Goal: Transaction & Acquisition: Purchase product/service

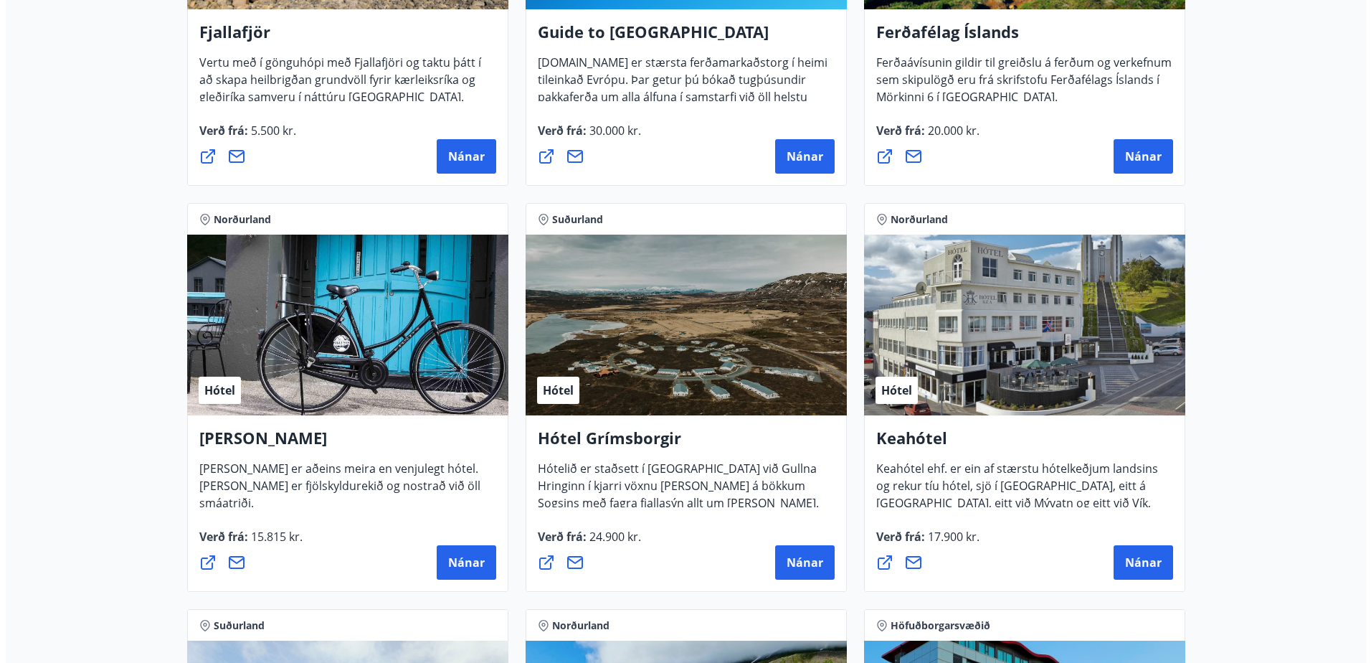
scroll to position [502, 0]
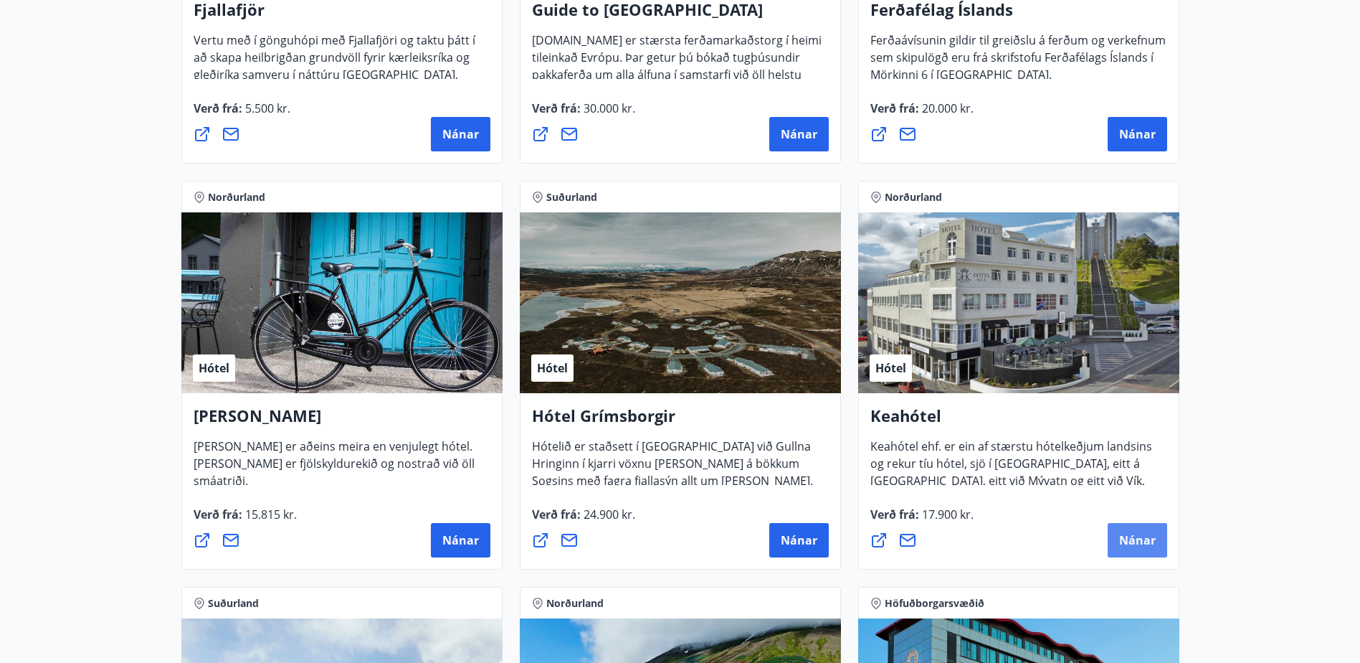
click at [1119, 541] on span "Nánar" at bounding box center [1137, 540] width 37 height 16
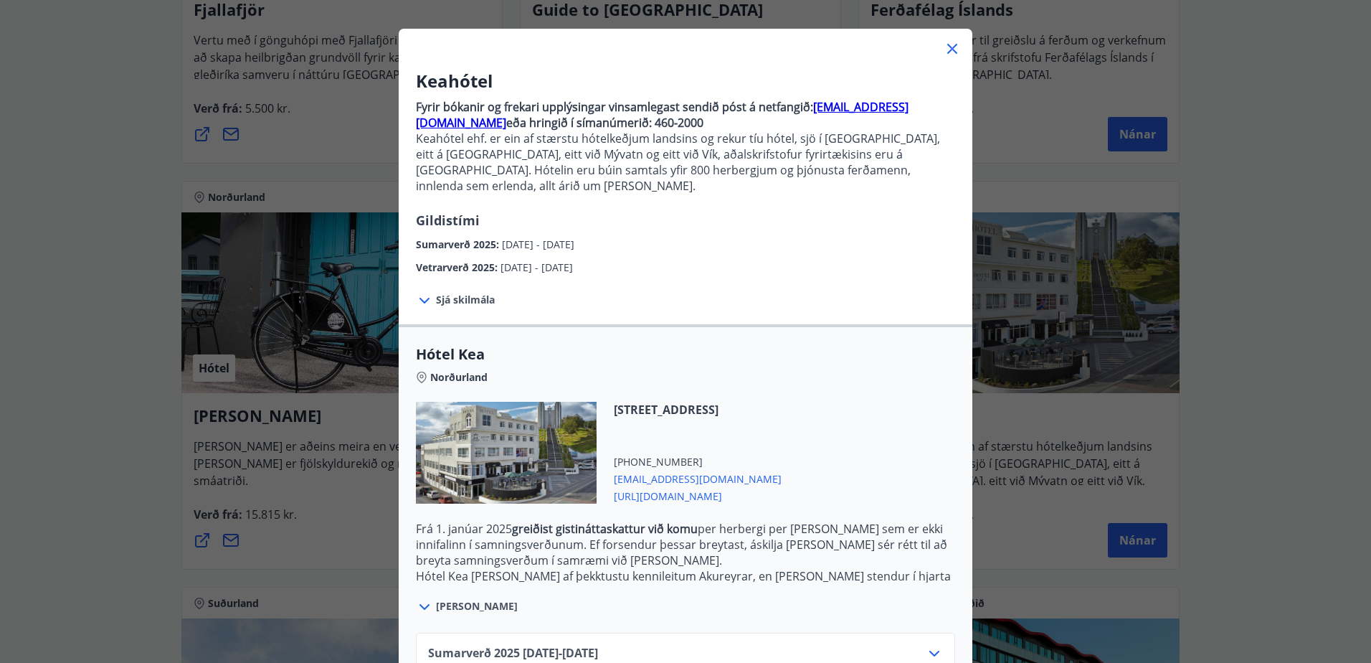
scroll to position [140, 0]
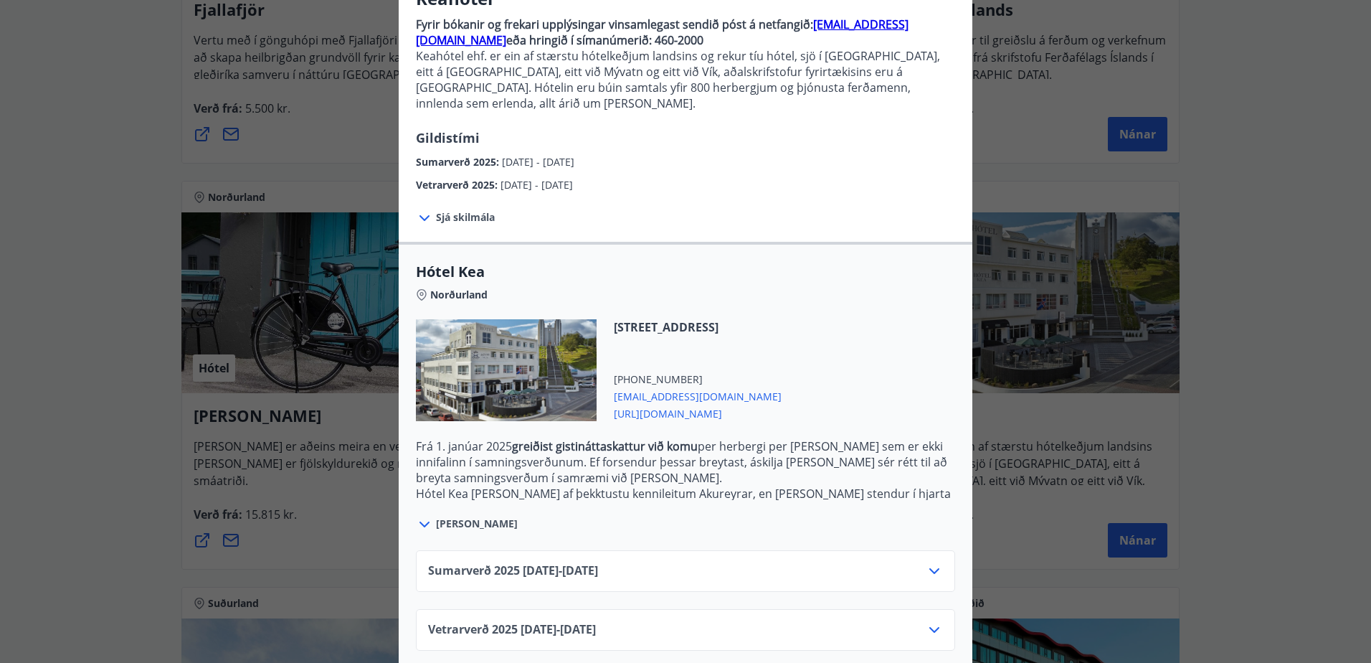
click at [658, 562] on div "Sumarverð 2025 16.05.25 - 30.09.25" at bounding box center [685, 576] width 515 height 29
click at [929, 568] on icon at bounding box center [934, 571] width 10 height 6
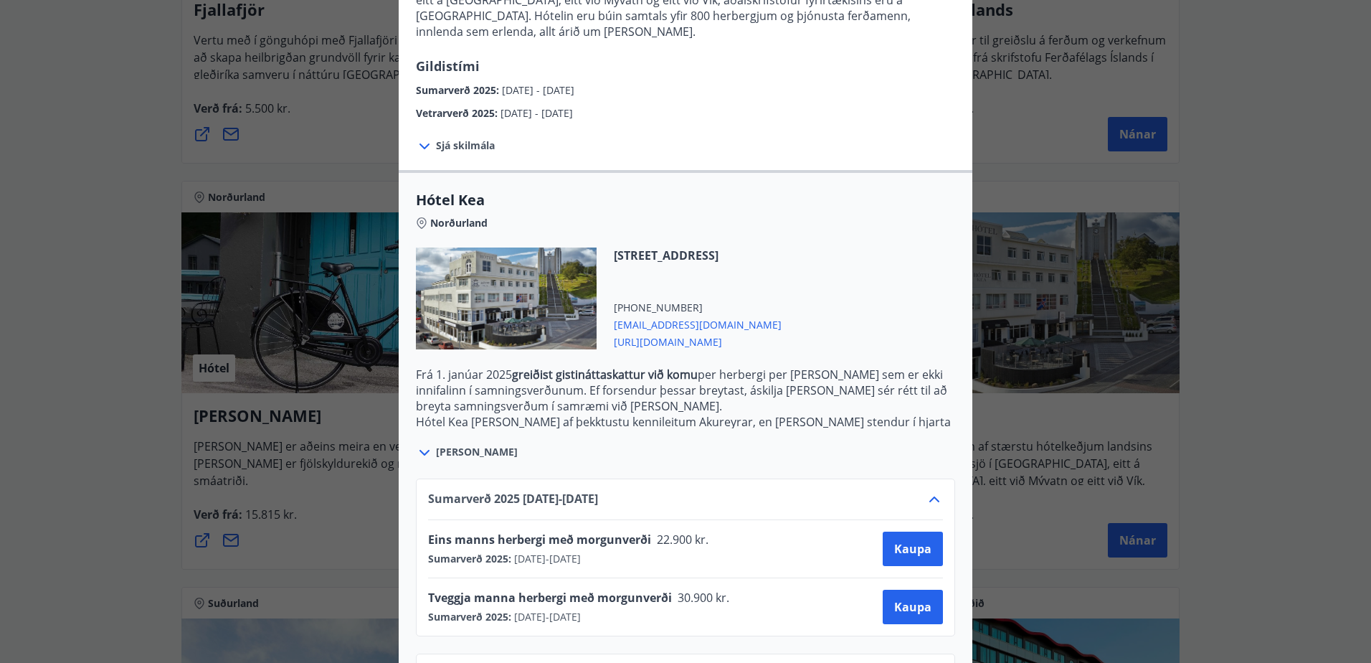
scroll to position [256, 0]
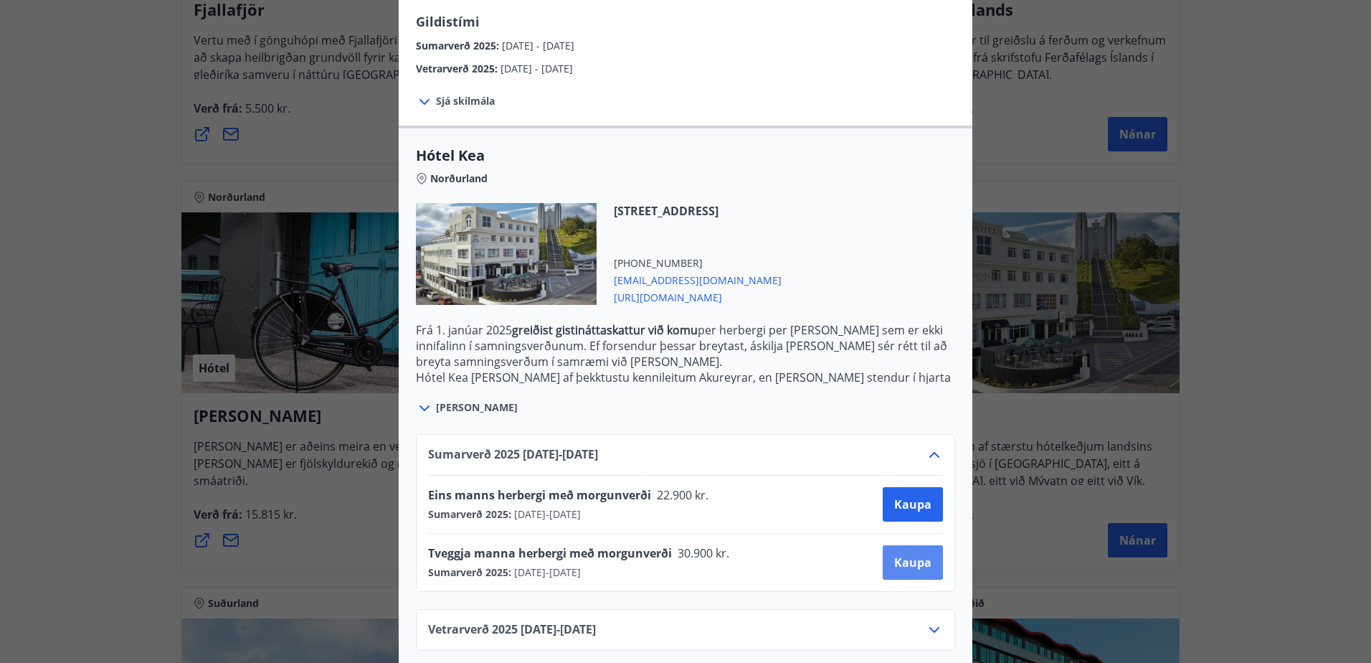
click at [911, 554] on span "Kaupa" at bounding box center [912, 562] width 37 height 16
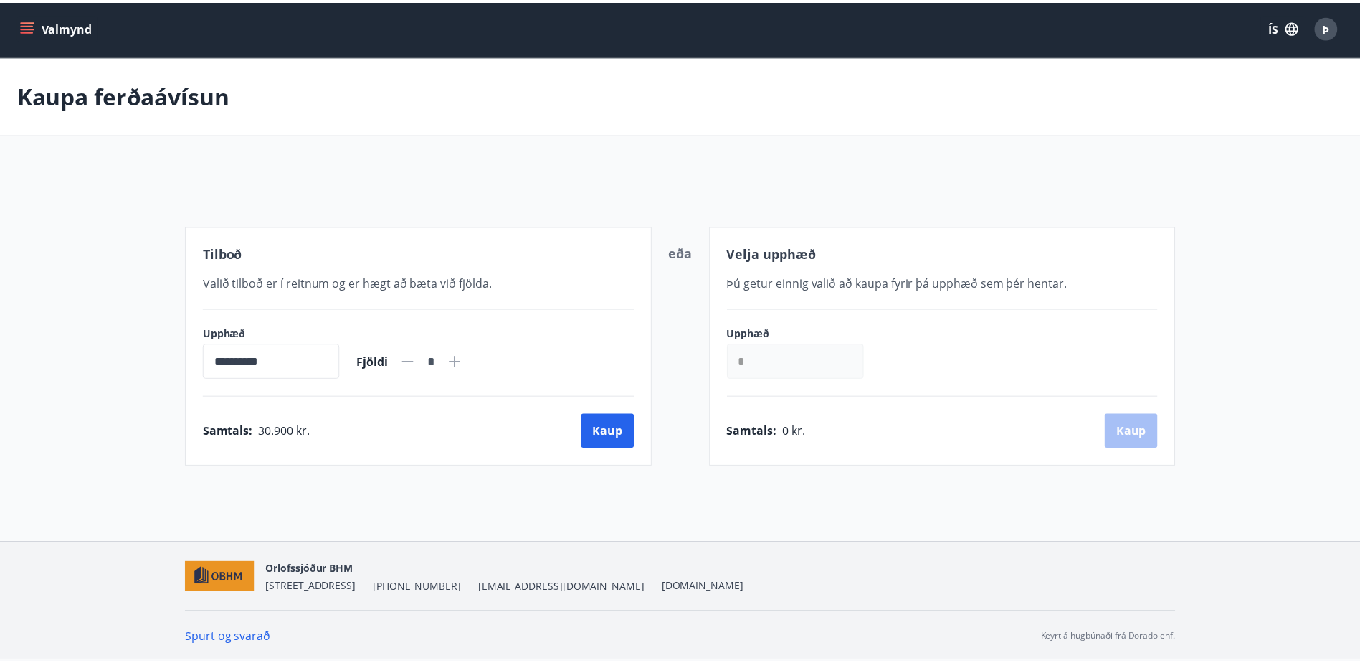
scroll to position [2, 0]
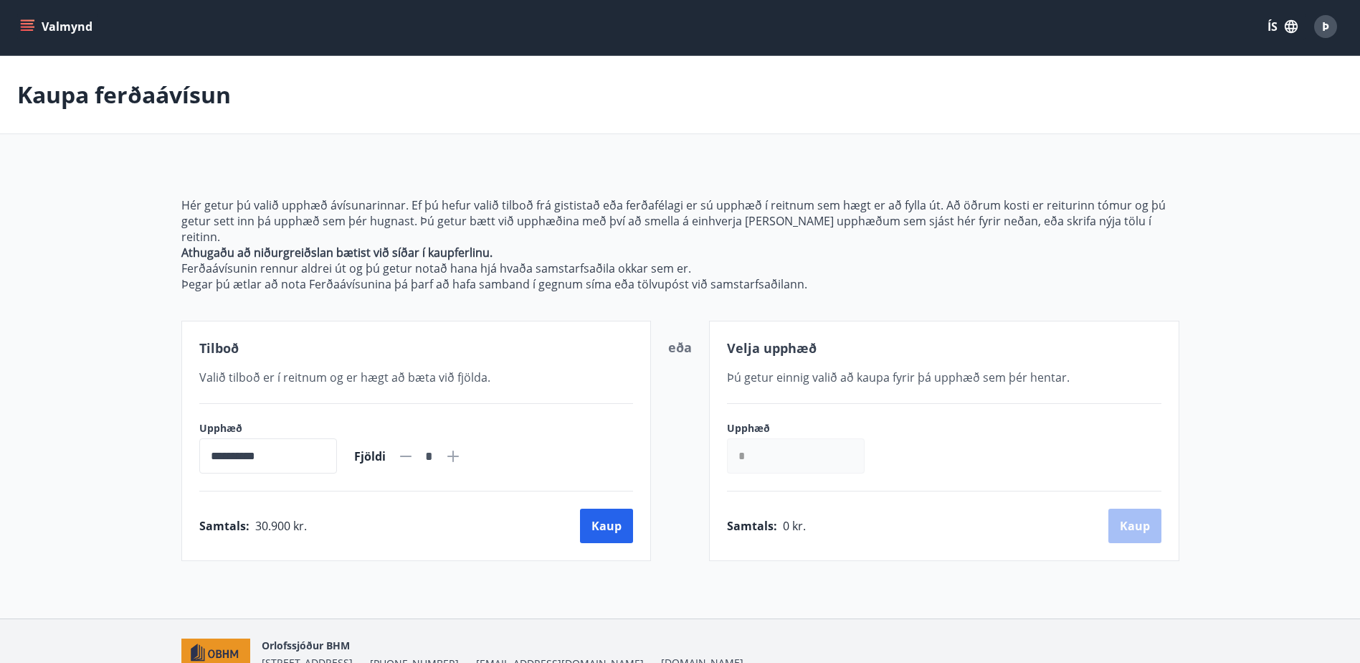
click at [459, 450] on icon at bounding box center [452, 455] width 11 height 11
type input "*"
click at [605, 515] on button "Kaup" at bounding box center [606, 525] width 53 height 34
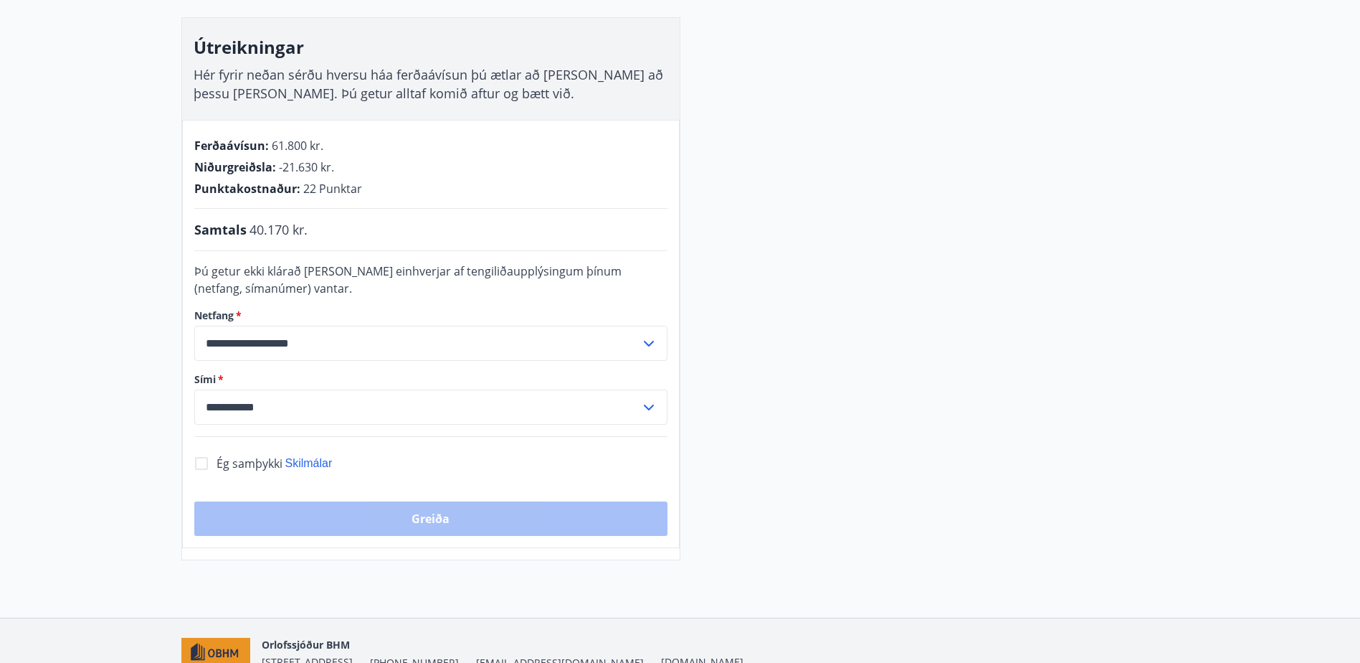
scroll to position [289, 0]
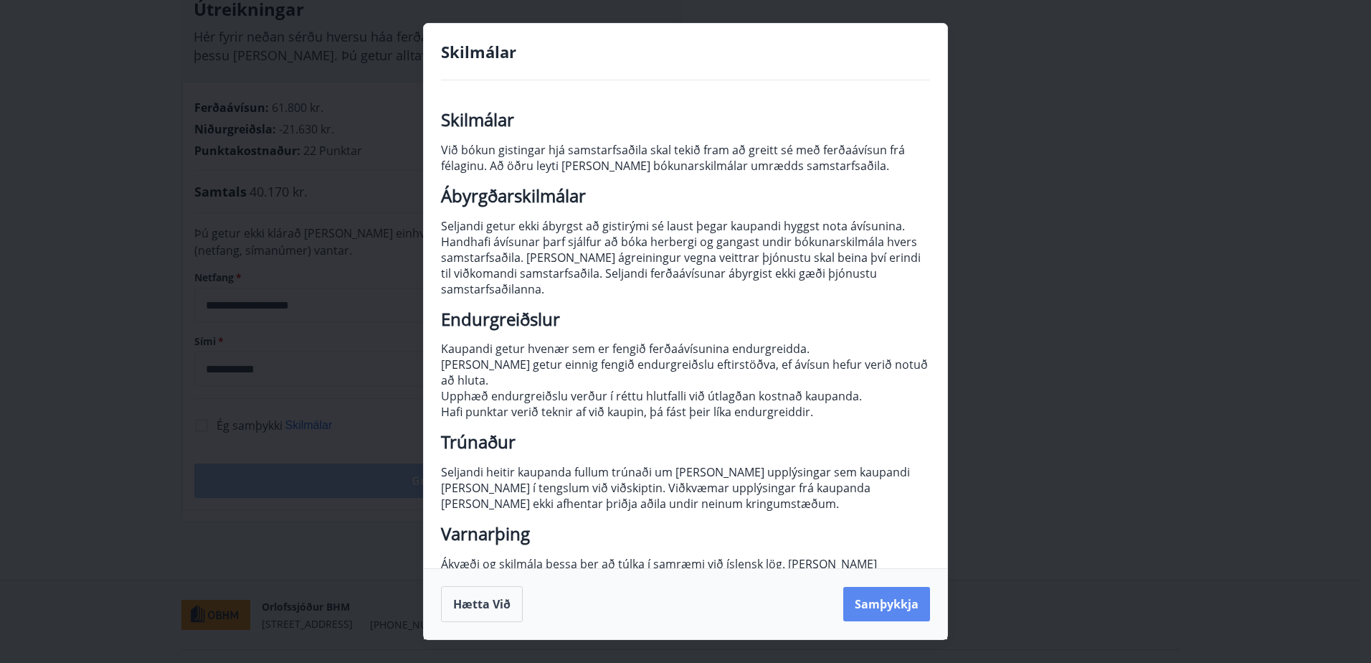
click at [876, 604] on button "Samþykkja" at bounding box center [886, 604] width 87 height 34
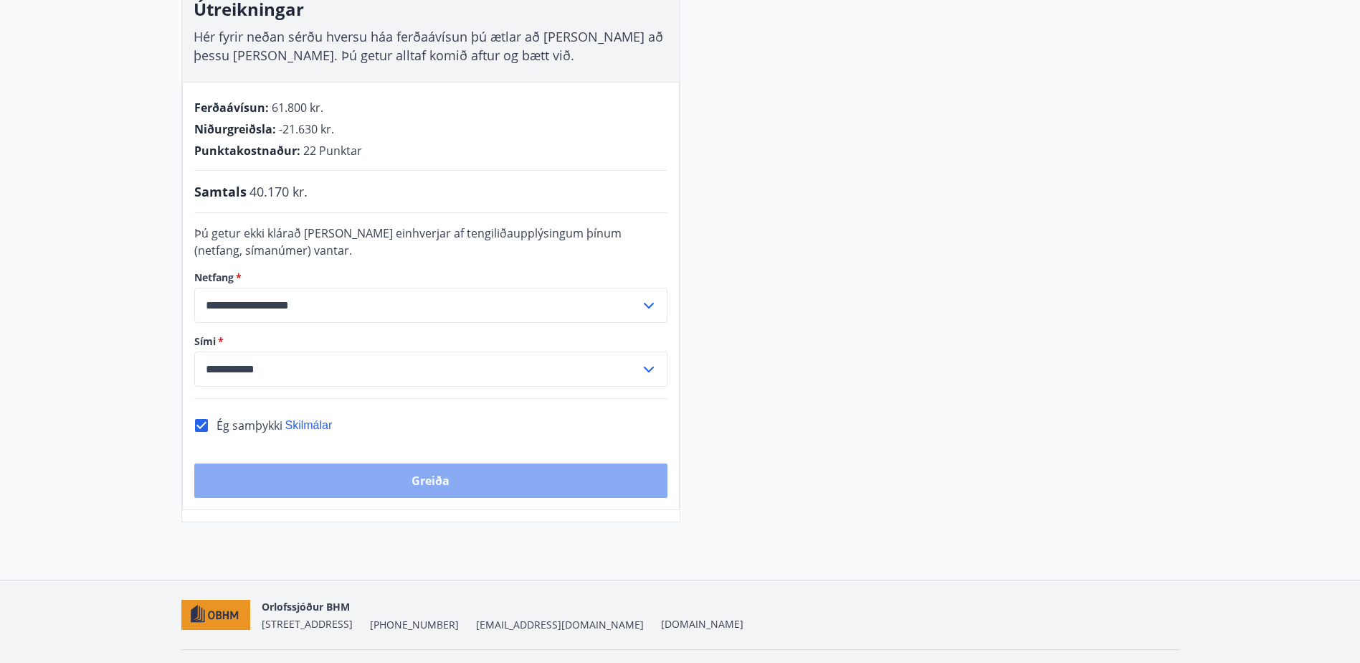
click at [359, 479] on button "Greiða" at bounding box center [430, 480] width 473 height 34
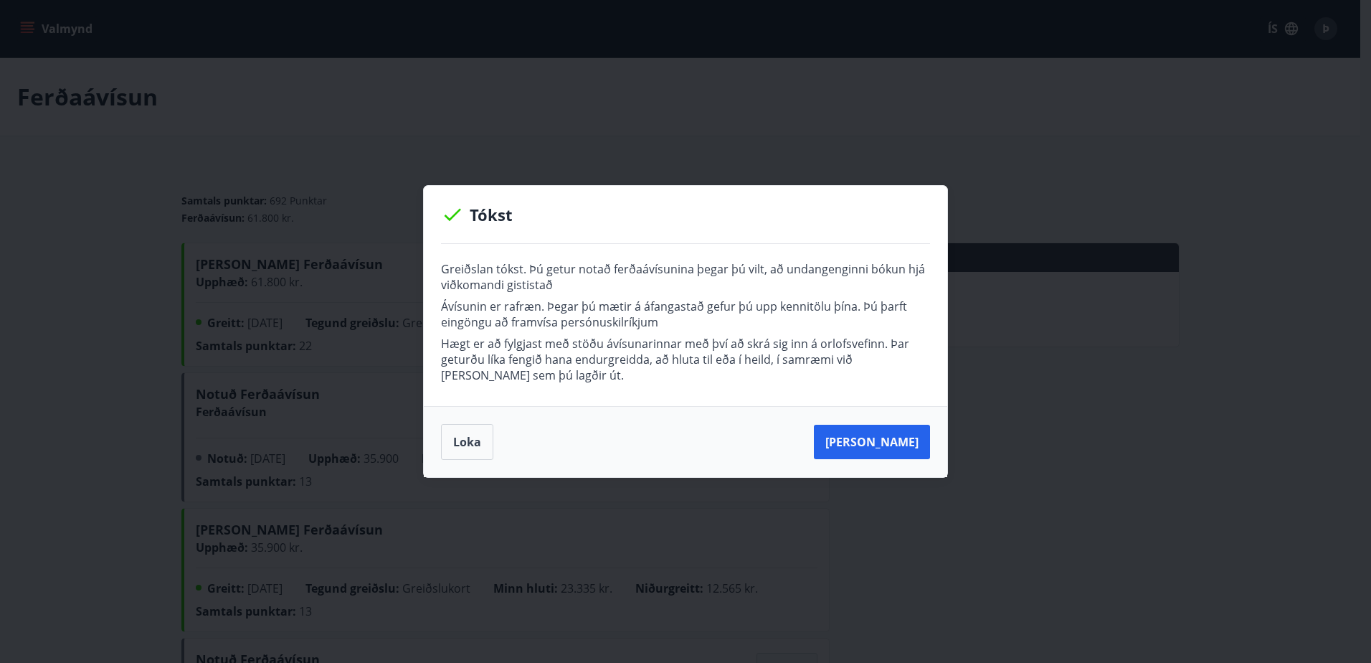
click at [477, 442] on button "Loka" at bounding box center [467, 442] width 52 height 36
